Goal: Find specific page/section: Find specific page/section

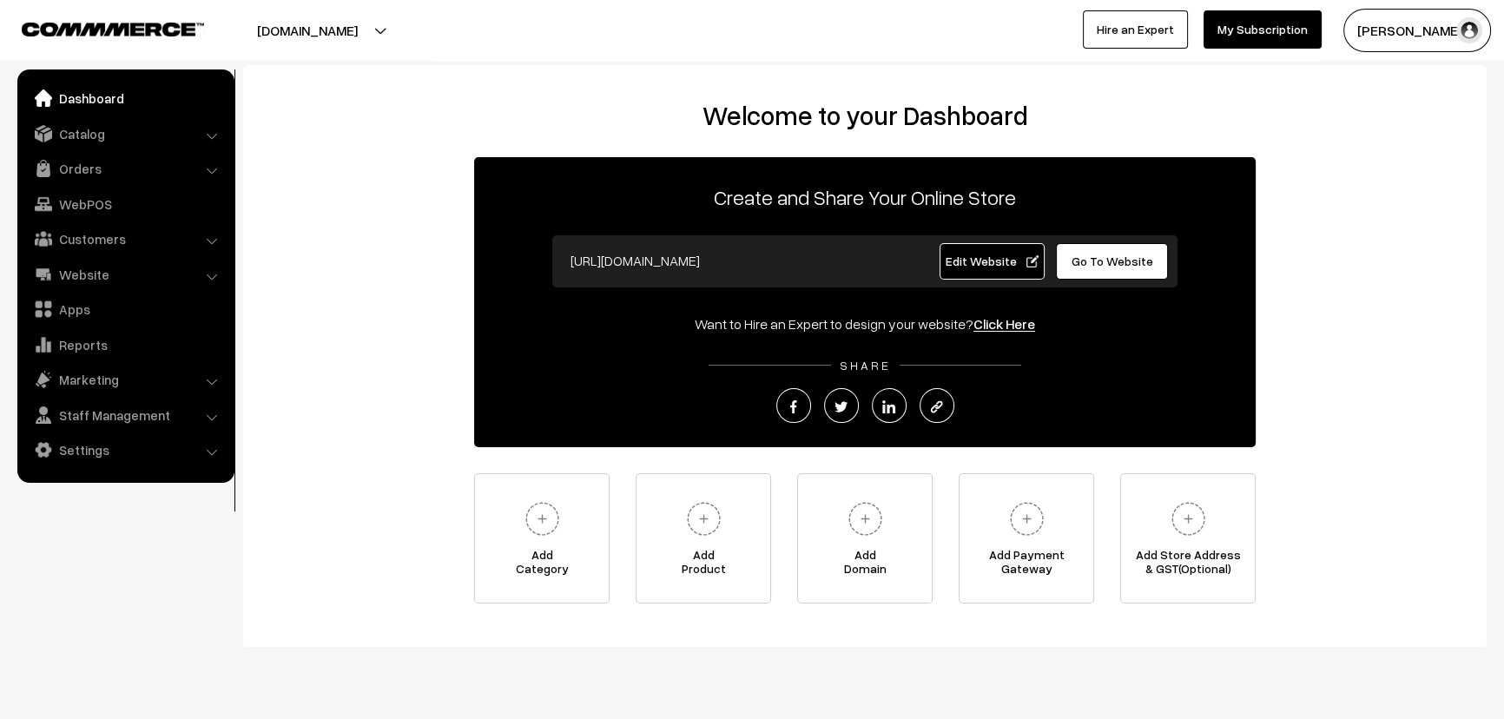
click at [1104, 260] on span "Go To Website" at bounding box center [1112, 261] width 82 height 15
click at [145, 267] on link "Website" at bounding box center [125, 274] width 207 height 31
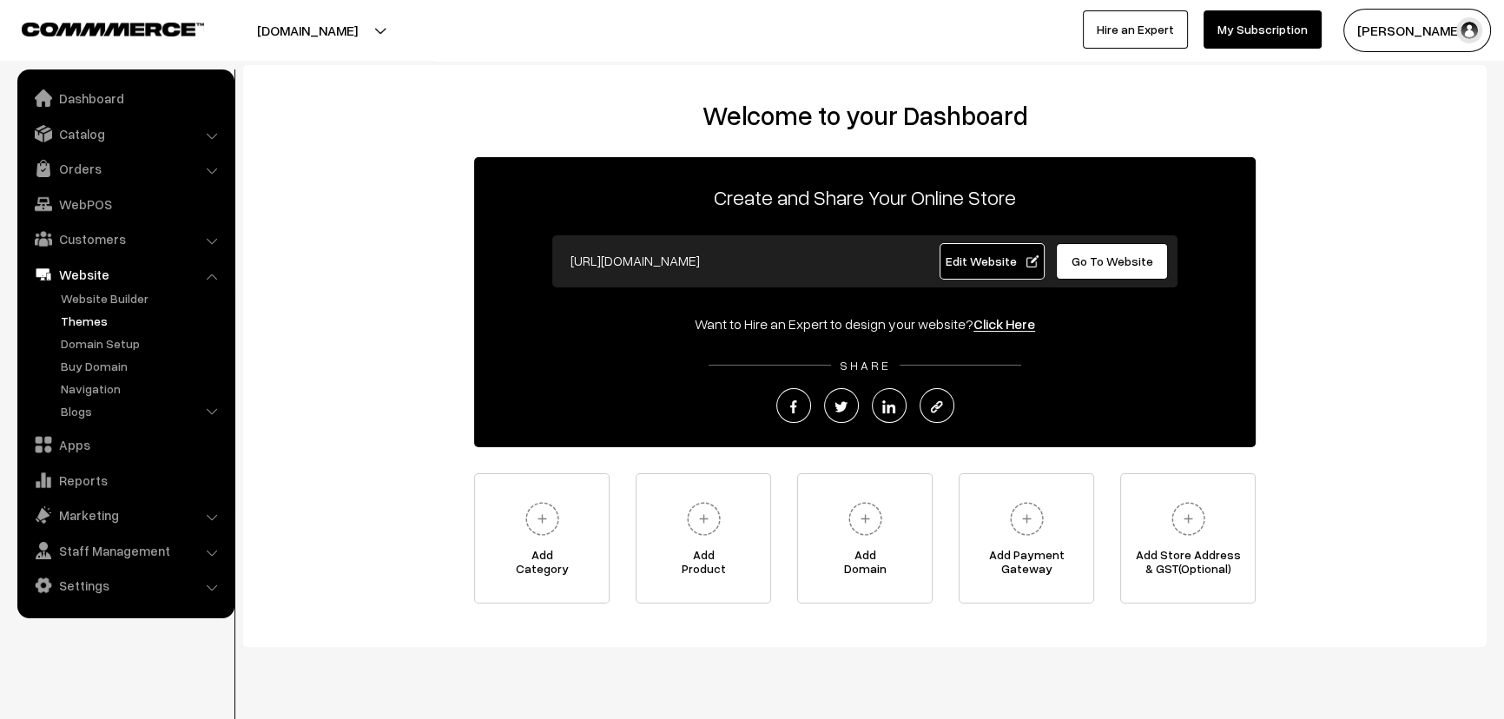
click at [100, 323] on link "Themes" at bounding box center [142, 321] width 172 height 18
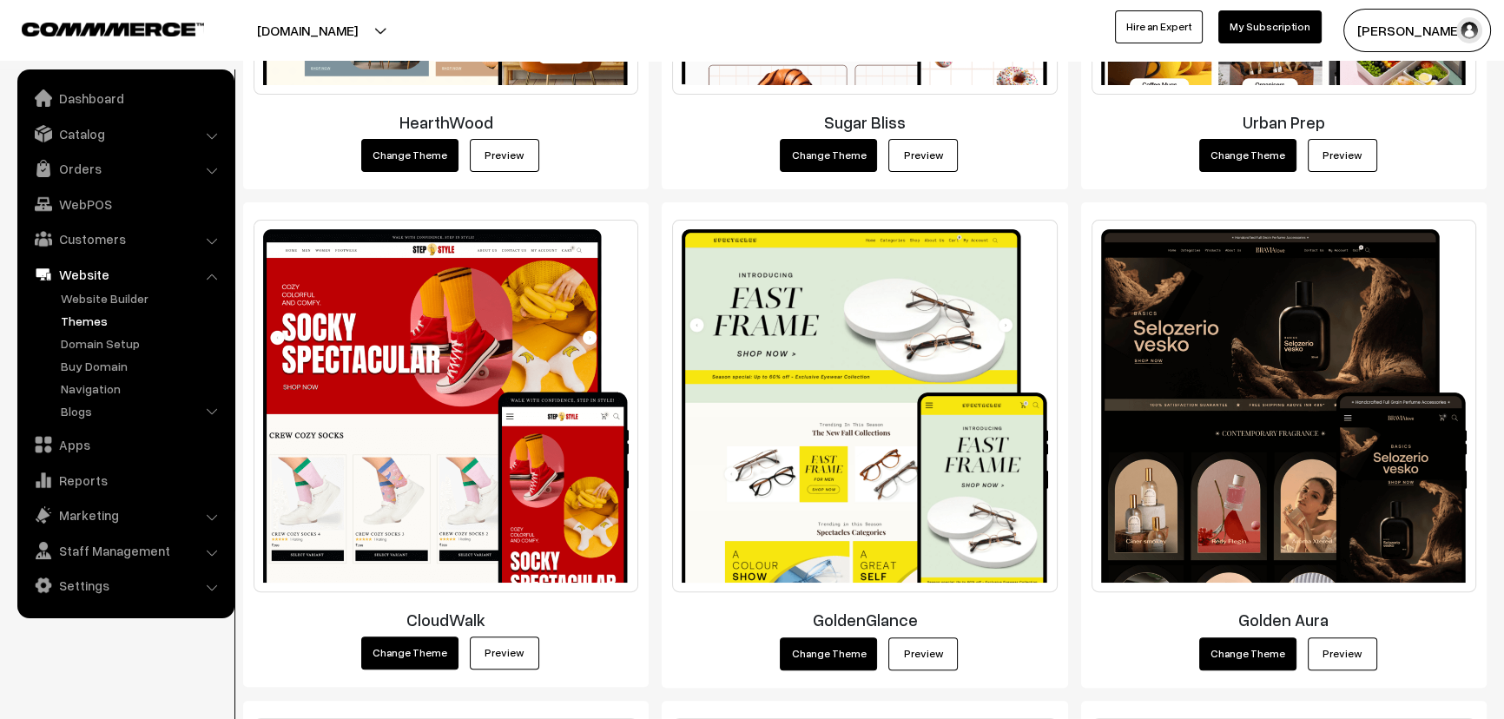
scroll to position [710, 0]
